Goal: Task Accomplishment & Management: Use online tool/utility

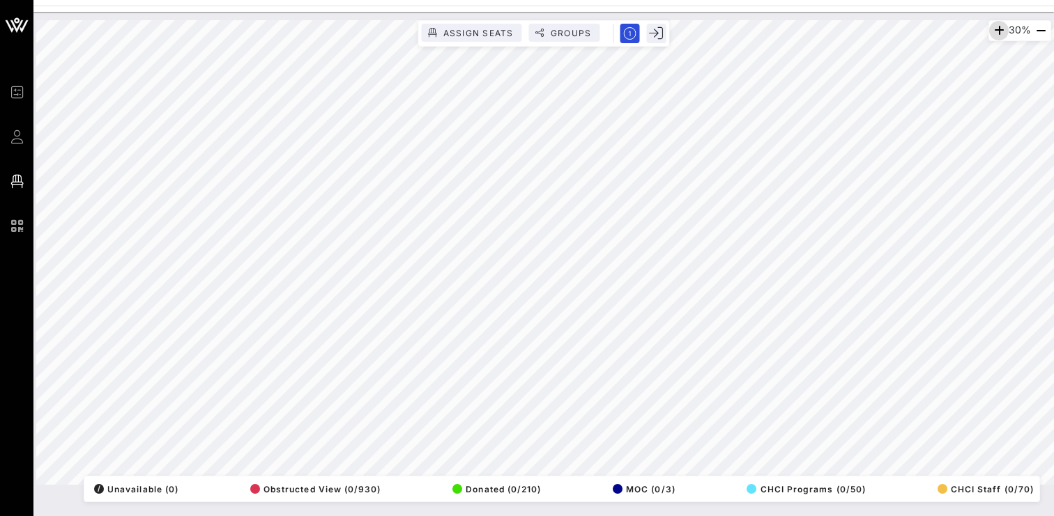
click at [994, 23] on icon "button" at bounding box center [998, 30] width 17 height 17
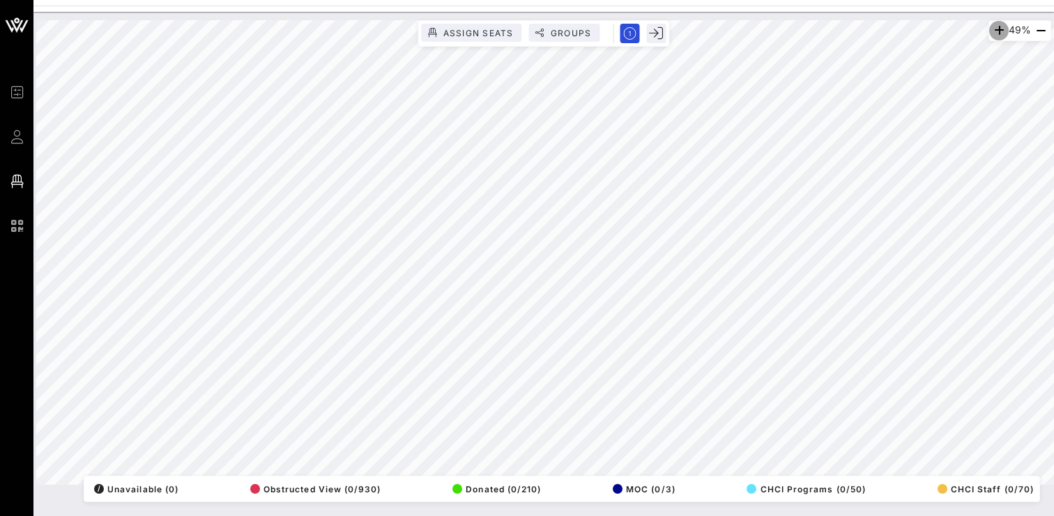
click at [994, 23] on icon "button" at bounding box center [998, 30] width 17 height 17
click at [994, 23] on icon "button" at bounding box center [999, 30] width 17 height 17
click at [994, 28] on icon "button" at bounding box center [999, 30] width 17 height 17
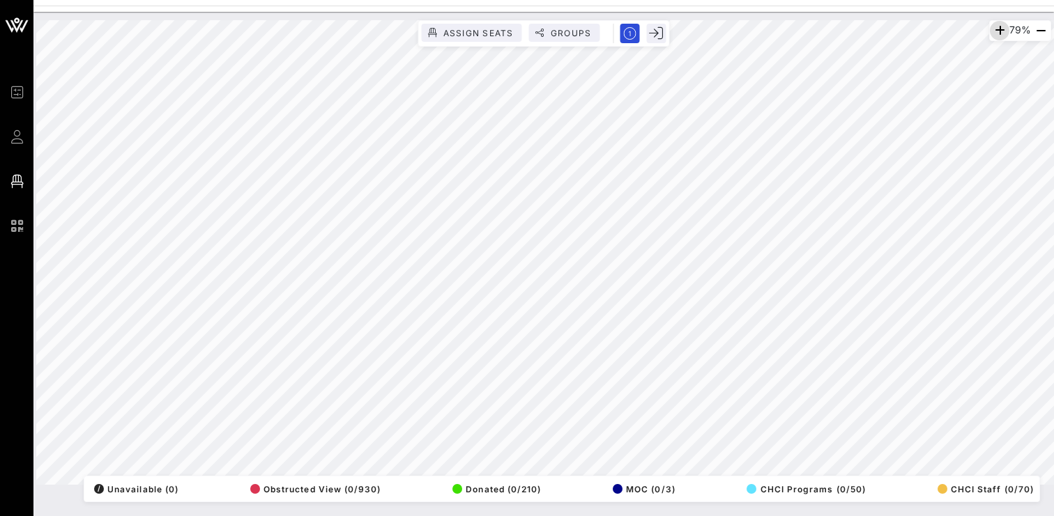
click at [993, 28] on icon "button" at bounding box center [999, 30] width 17 height 17
click at [993, 28] on icon "button" at bounding box center [998, 30] width 17 height 17
click at [1034, 35] on icon "button" at bounding box center [1040, 30] width 17 height 17
click at [1036, 33] on icon "button" at bounding box center [1040, 30] width 17 height 17
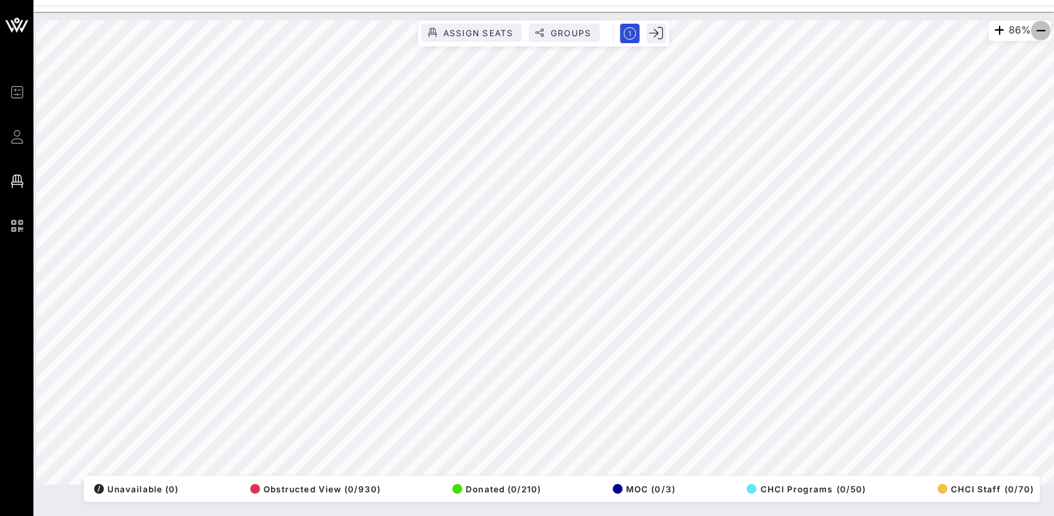
click at [1036, 33] on icon "button" at bounding box center [1040, 30] width 17 height 17
click at [992, 26] on icon "button" at bounding box center [998, 30] width 17 height 17
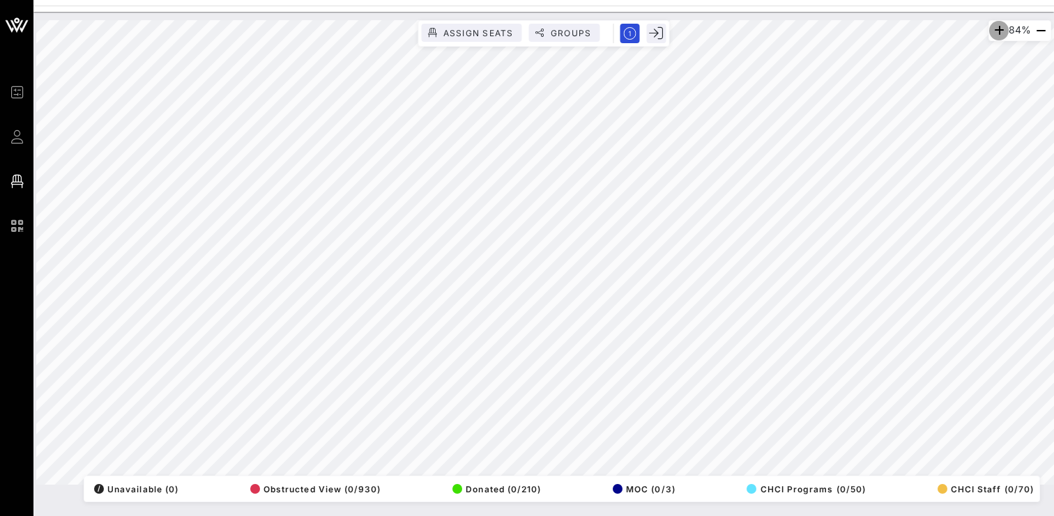
click at [992, 26] on icon "button" at bounding box center [998, 30] width 17 height 17
click at [992, 26] on icon "button" at bounding box center [994, 30] width 17 height 17
click at [992, 26] on icon "button" at bounding box center [996, 30] width 17 height 17
click at [1040, 30] on icon "button" at bounding box center [1040, 30] width 17 height 17
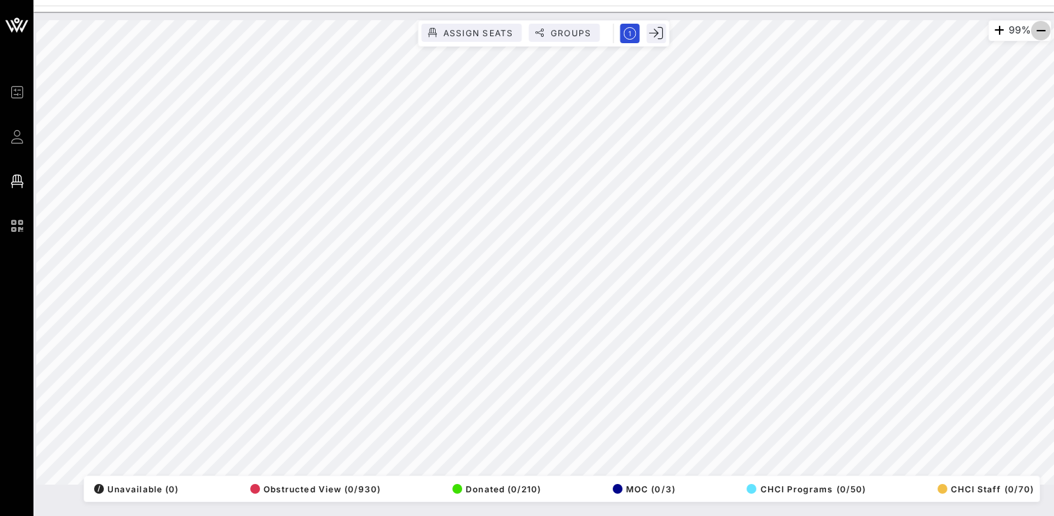
click at [1040, 30] on icon "button" at bounding box center [1040, 30] width 17 height 17
click at [1038, 31] on icon "button" at bounding box center [1040, 30] width 17 height 17
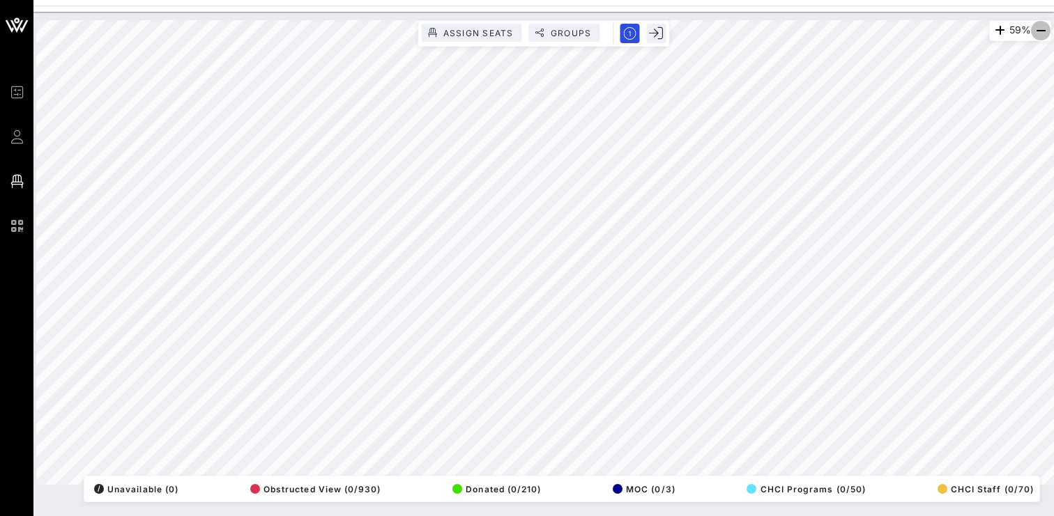
click at [1038, 31] on icon "button" at bounding box center [1040, 30] width 17 height 17
click at [994, 32] on icon "button" at bounding box center [999, 30] width 17 height 17
click at [994, 32] on icon "button" at bounding box center [998, 30] width 17 height 17
click at [991, 27] on icon "button" at bounding box center [999, 30] width 17 height 17
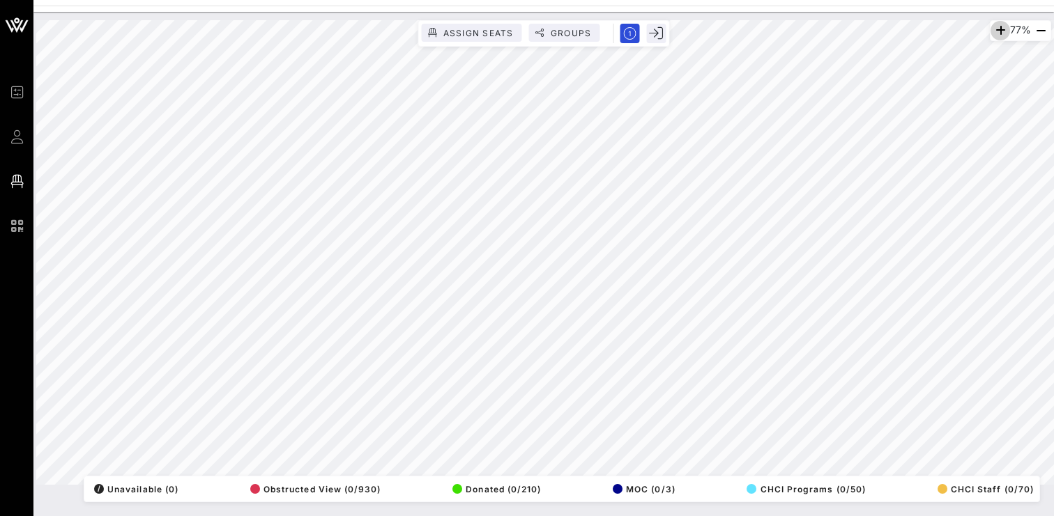
click at [992, 27] on icon "button" at bounding box center [1000, 30] width 17 height 17
click at [991, 27] on icon "button" at bounding box center [999, 30] width 17 height 17
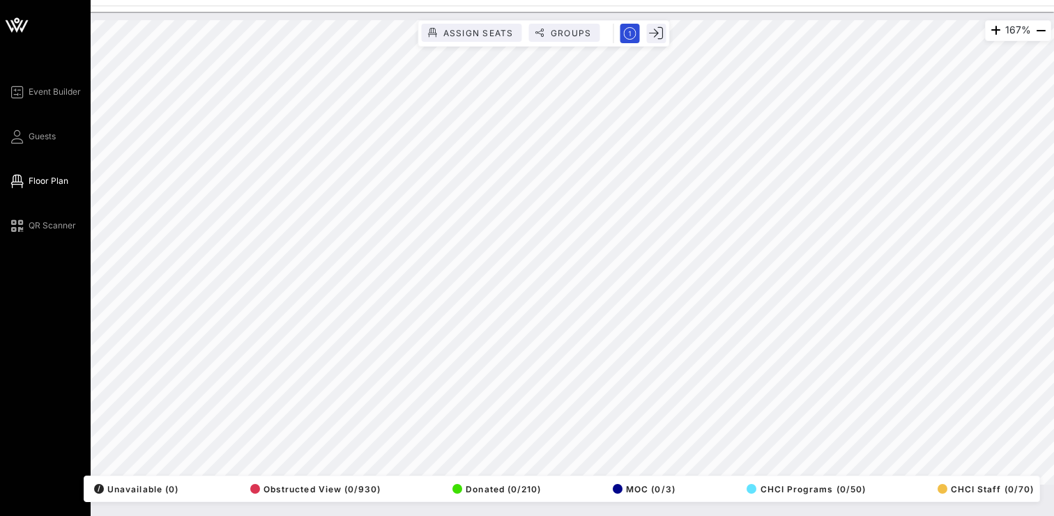
click at [0, 453] on div "Event Builder Guests Floor Plan QR Scanner CHCI 48th Annual Awards Gala 167% As…" at bounding box center [527, 258] width 1054 height 516
click at [0, 185] on div "Event Builder Guests Floor Plan QR Scanner CHCI 48th Annual Awards Gala 167% As…" at bounding box center [527, 258] width 1054 height 516
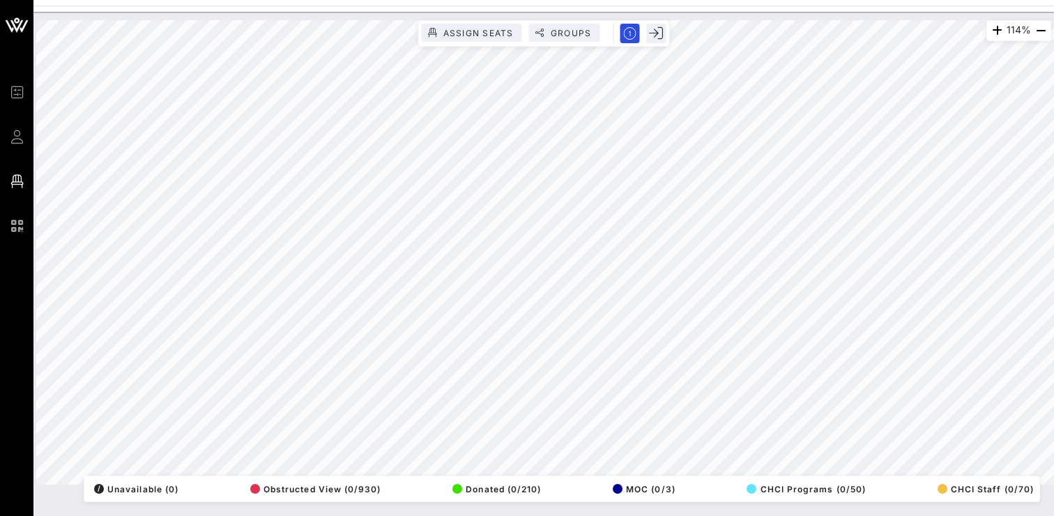
click at [706, 0] on html "Event Builder Guests Floor Plan QR Scanner CHCI 48th Annual Awards Gala 114% As…" at bounding box center [527, 258] width 1054 height 516
click at [802, 0] on html "Event Builder Guests Floor Plan QR Scanner CHCI 48th Annual Awards Gala 77% Ass…" at bounding box center [527, 258] width 1054 height 516
click at [262, 485] on div "77% Assign Seats Groups Exit All Reserved Shared Total Guests 1440 Total Seated…" at bounding box center [543, 252] width 1015 height 465
click at [441, 516] on html "Event Builder Guests Floor Plan QR Scanner CHCI 48th Annual Awards Gala 77% Ass…" at bounding box center [527, 258] width 1054 height 516
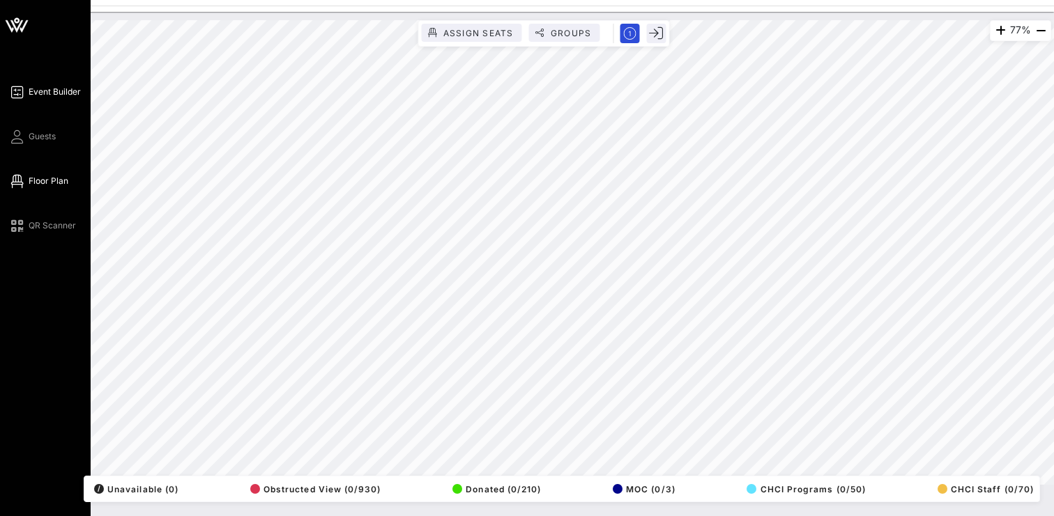
click at [22, 91] on icon at bounding box center [16, 92] width 17 height 2
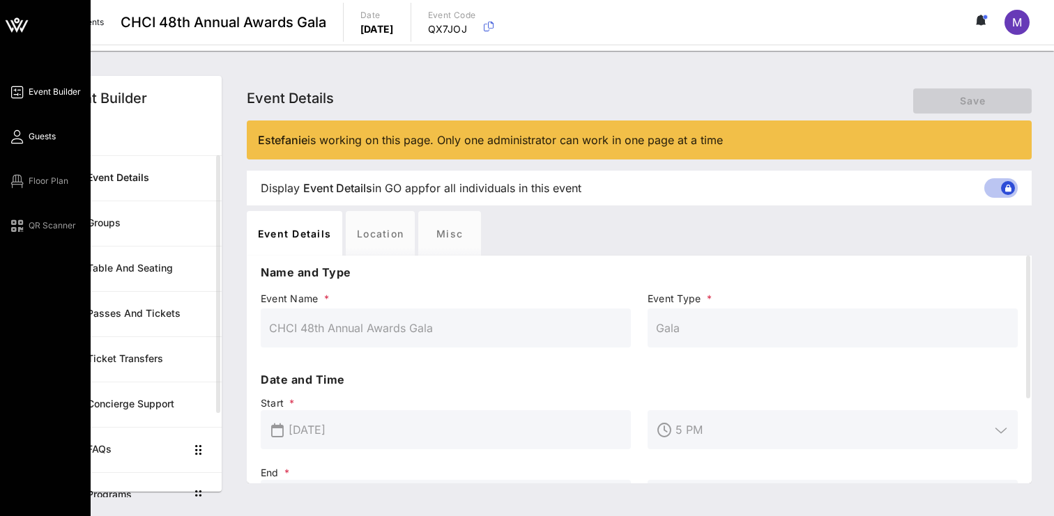
click at [22, 138] on icon at bounding box center [16, 137] width 17 height 2
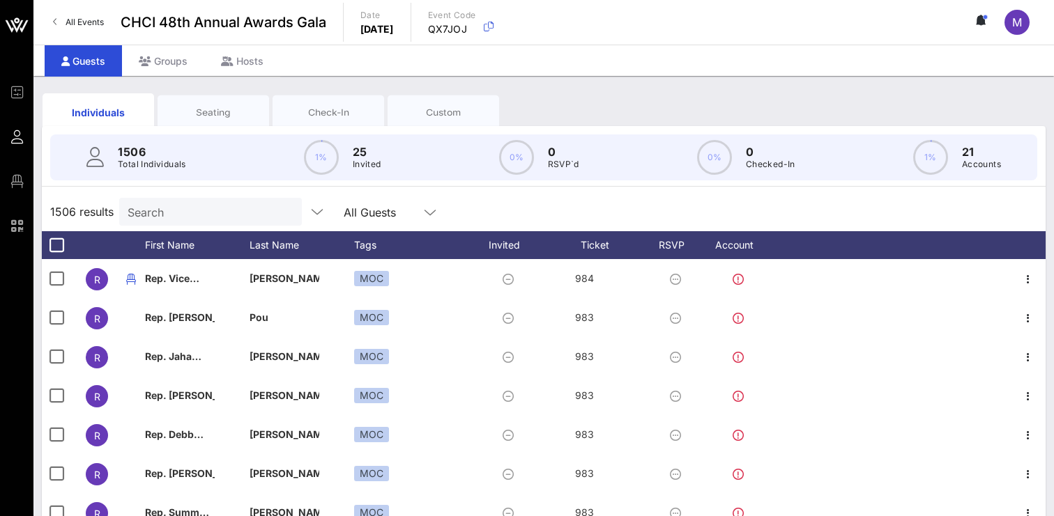
click at [160, 215] on input "Search" at bounding box center [209, 212] width 163 height 18
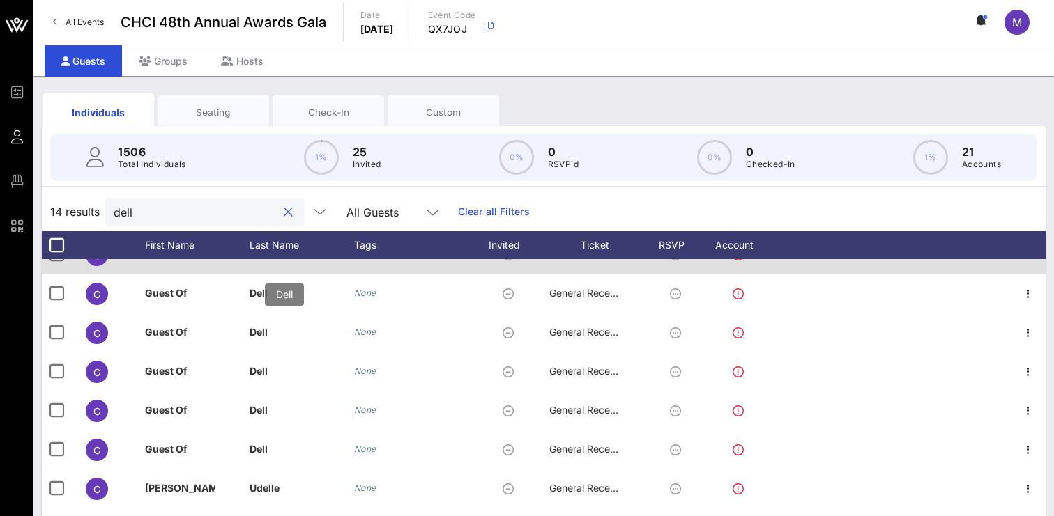
scroll to position [128, 0]
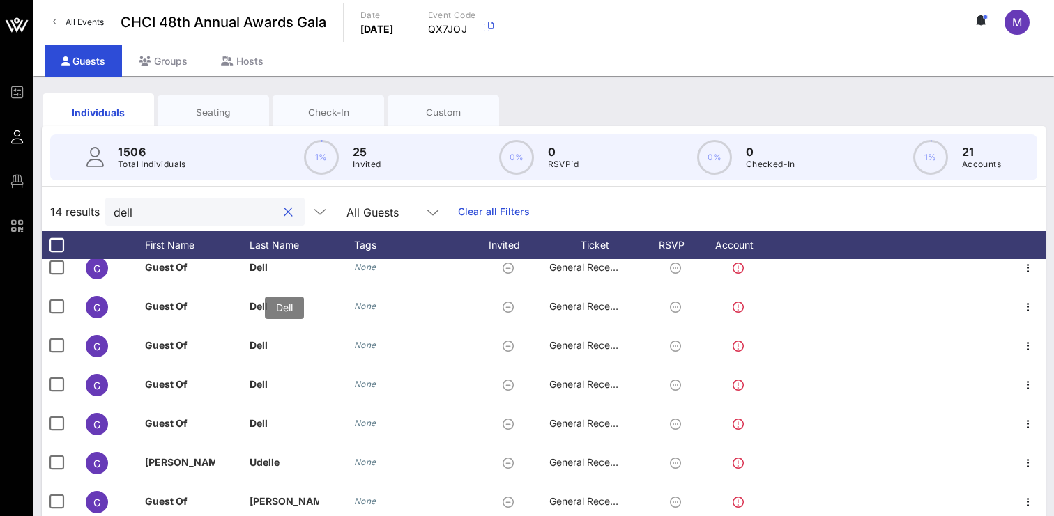
type input "dell"
click at [295, 344] on p "Dell" at bounding box center [284, 345] width 70 height 39
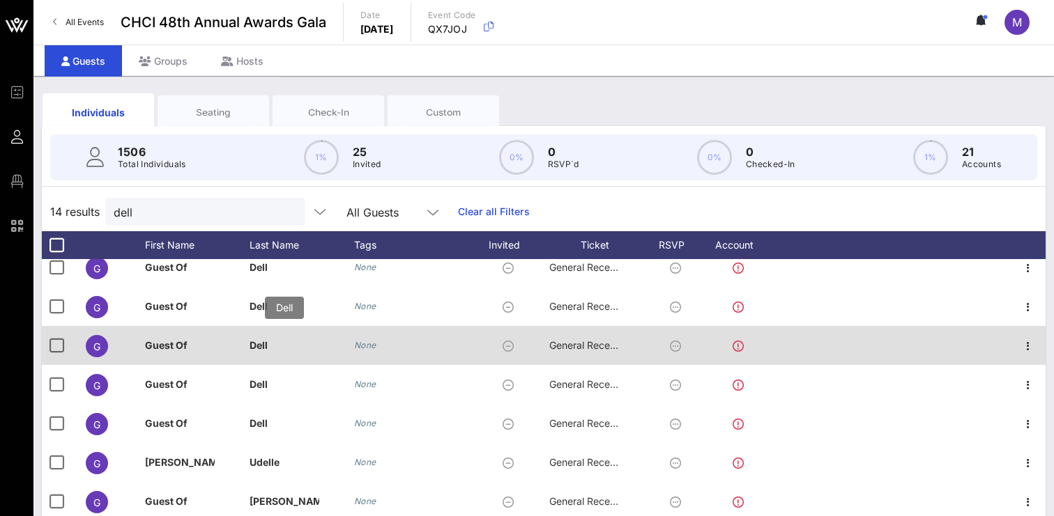
click at [291, 343] on p "Dell" at bounding box center [284, 345] width 70 height 39
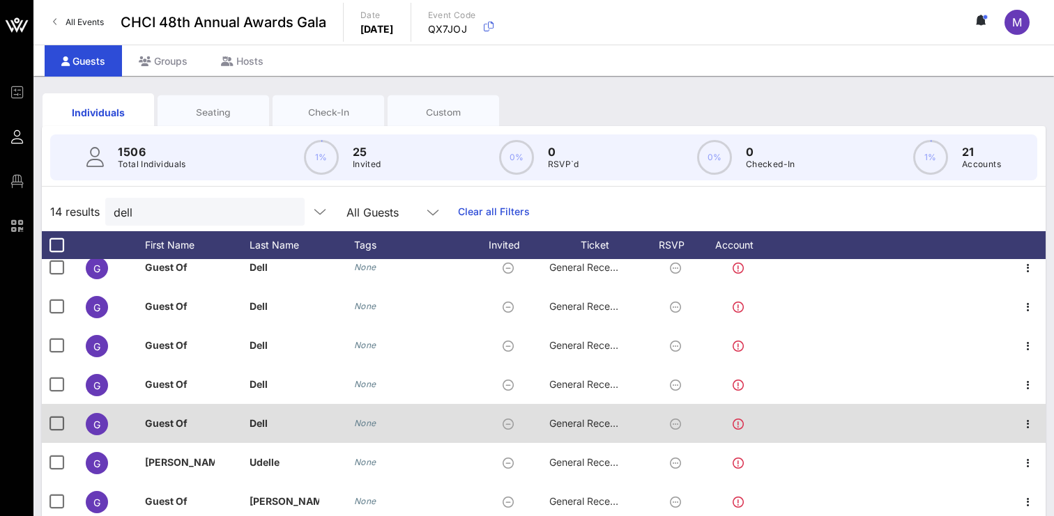
click at [100, 424] on span "G" at bounding box center [96, 425] width 7 height 12
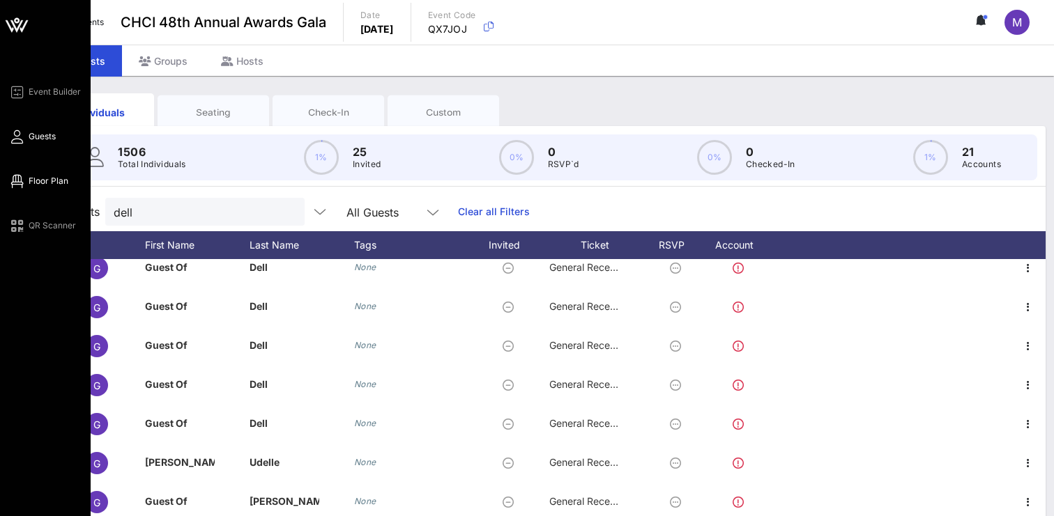
click at [22, 182] on icon at bounding box center [16, 181] width 17 height 2
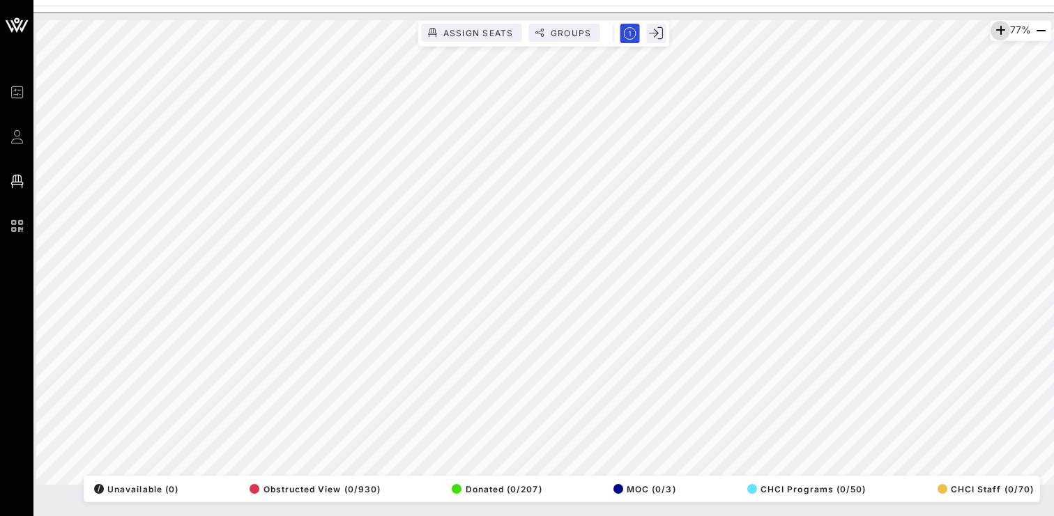
click at [993, 32] on icon "button" at bounding box center [1000, 30] width 17 height 17
click at [993, 32] on icon "button" at bounding box center [999, 30] width 17 height 17
click at [993, 32] on icon "button" at bounding box center [994, 30] width 17 height 17
click at [993, 32] on icon "button" at bounding box center [996, 30] width 17 height 17
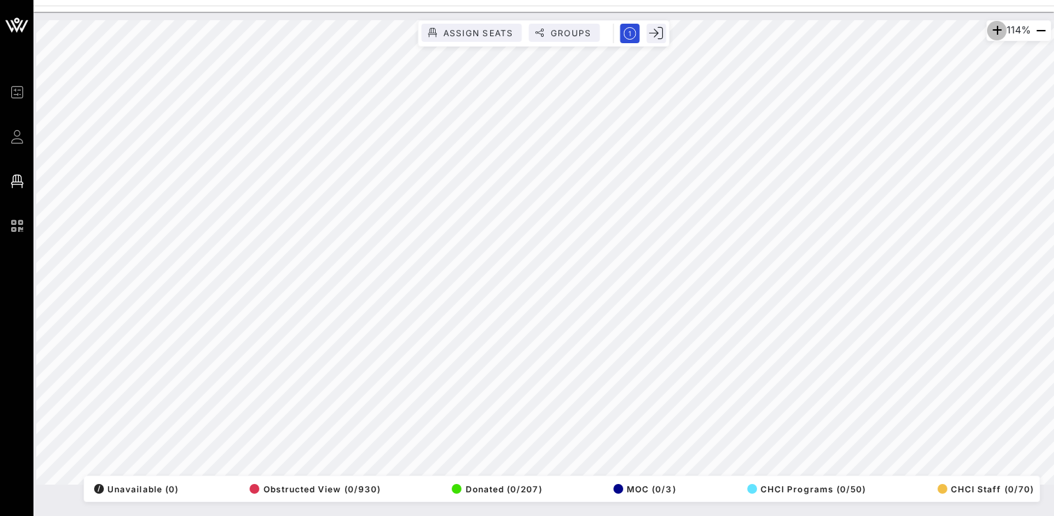
click at [993, 32] on icon "button" at bounding box center [996, 30] width 17 height 17
click at [993, 32] on icon "button" at bounding box center [994, 30] width 17 height 17
click at [229, 516] on html "Event Builder Guests Floor Plan QR Scanner CHCI 48th Annual Awards Gala 151% As…" at bounding box center [527, 258] width 1054 height 516
click at [994, 0] on html "Event Builder Guests Floor Plan QR Scanner CHCI 48th Annual Awards Gala 151% As…" at bounding box center [527, 258] width 1054 height 516
click at [499, 32] on div "136% Assign Seats Groups Exit All Reserved Shared Total Guests 1440 Total Seate…" at bounding box center [543, 252] width 1015 height 465
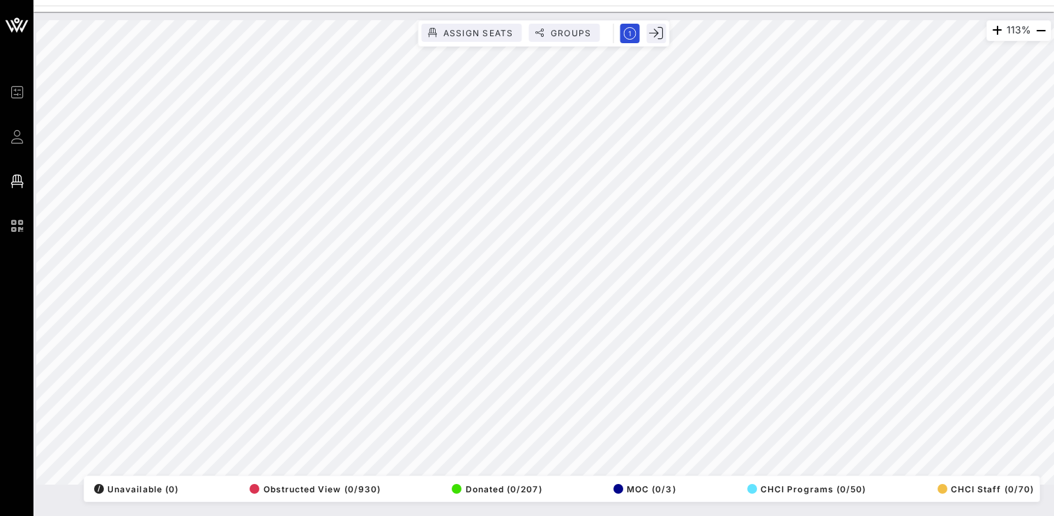
click at [497, 17] on div "113% Assign Seats Groups Exit All Reserved Shared Total Guests 1440 Total Seate…" at bounding box center [543, 253] width 1031 height 482
click at [890, 484] on div "90% Assign Seats Groups Exit All Reserved Shared Total Guests 1440 Total Seated…" at bounding box center [543, 252] width 1015 height 465
